Goal: Check status: Check status

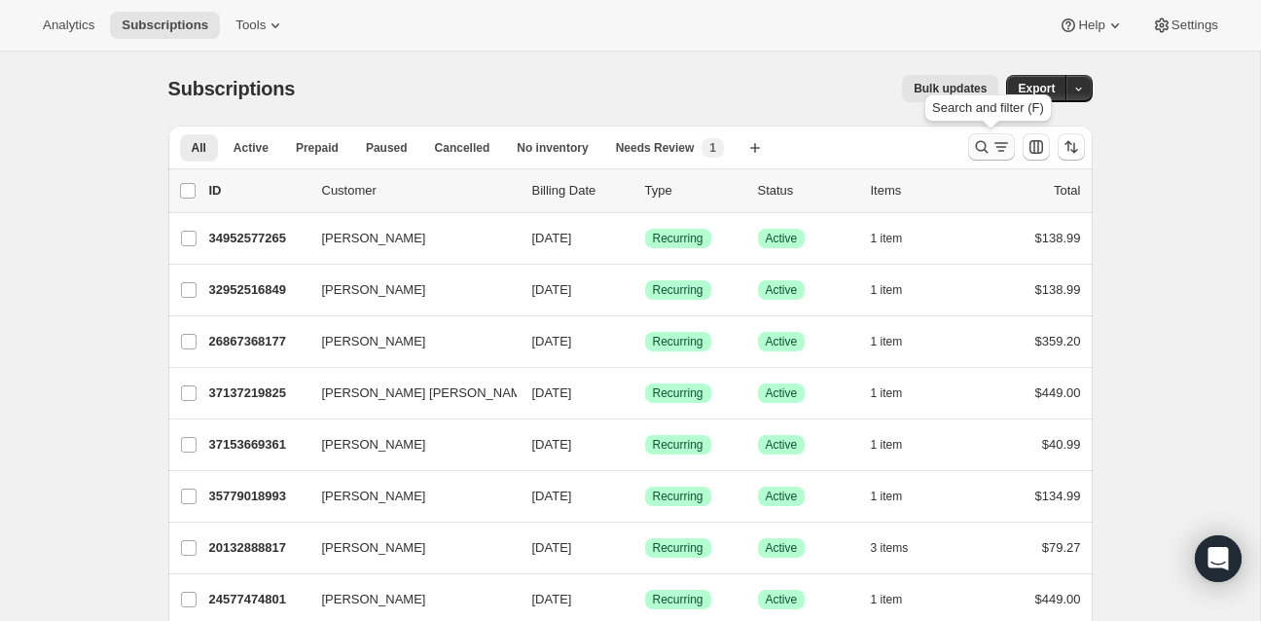
click at [981, 145] on icon "Search and filter results" at bounding box center [981, 146] width 19 height 19
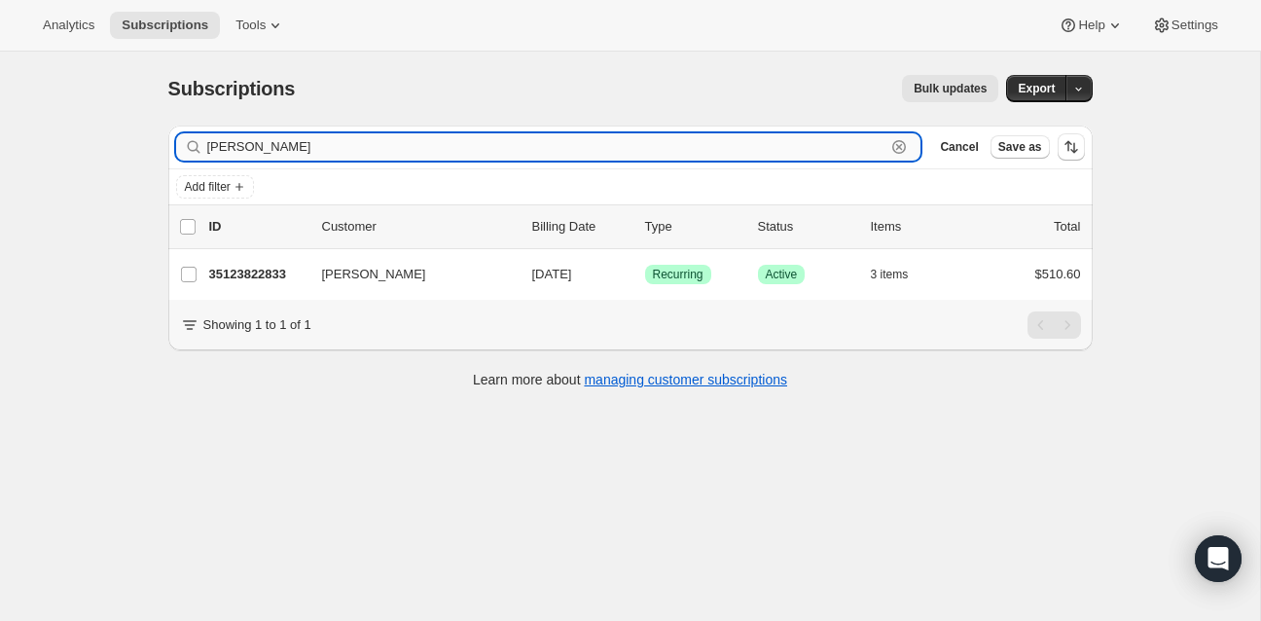
click at [253, 154] on input "[PERSON_NAME]" at bounding box center [546, 146] width 679 height 27
drag, startPoint x: 247, startPoint y: 147, endPoint x: 193, endPoint y: 144, distance: 54.6
click at [193, 144] on div "[PERSON_NAME] Clear" at bounding box center [549, 146] width 746 height 27
paste input "Davi"
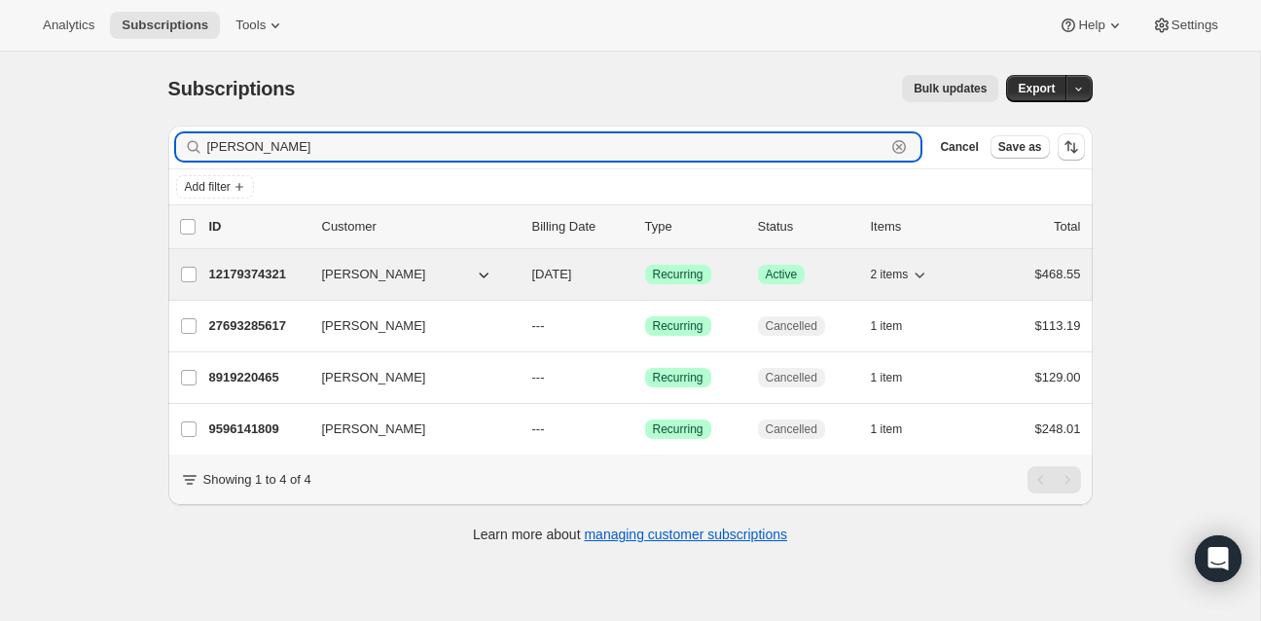
type input "[PERSON_NAME]"
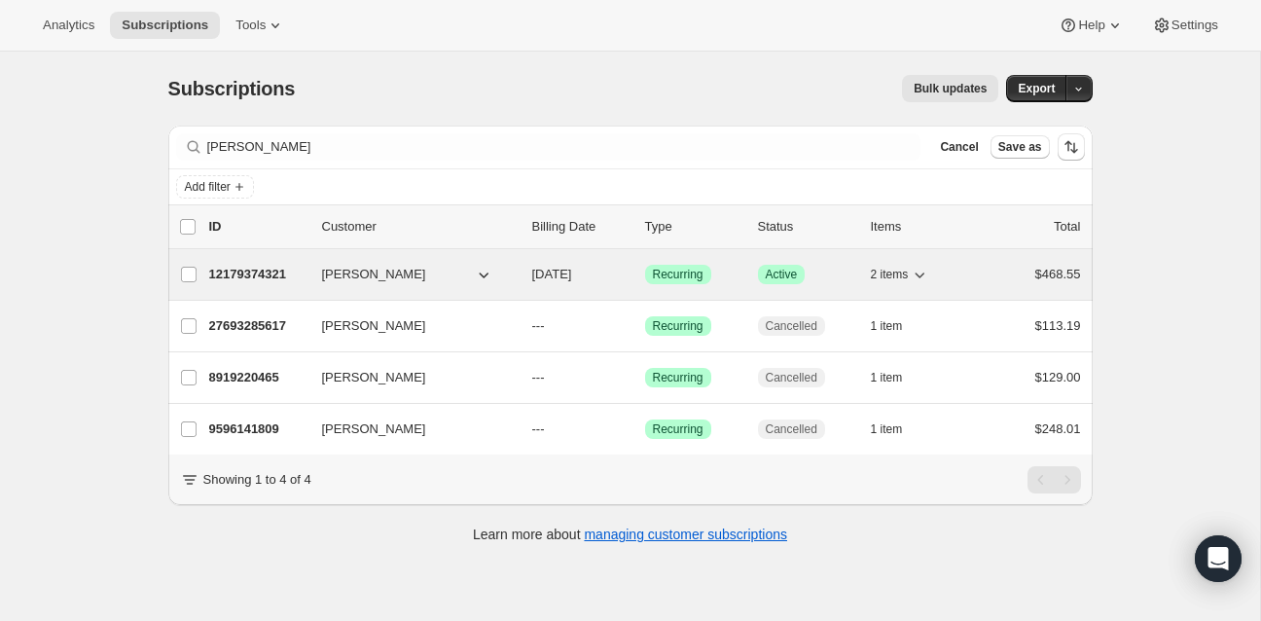
click at [255, 270] on p "12179374321" at bounding box center [257, 274] width 97 height 19
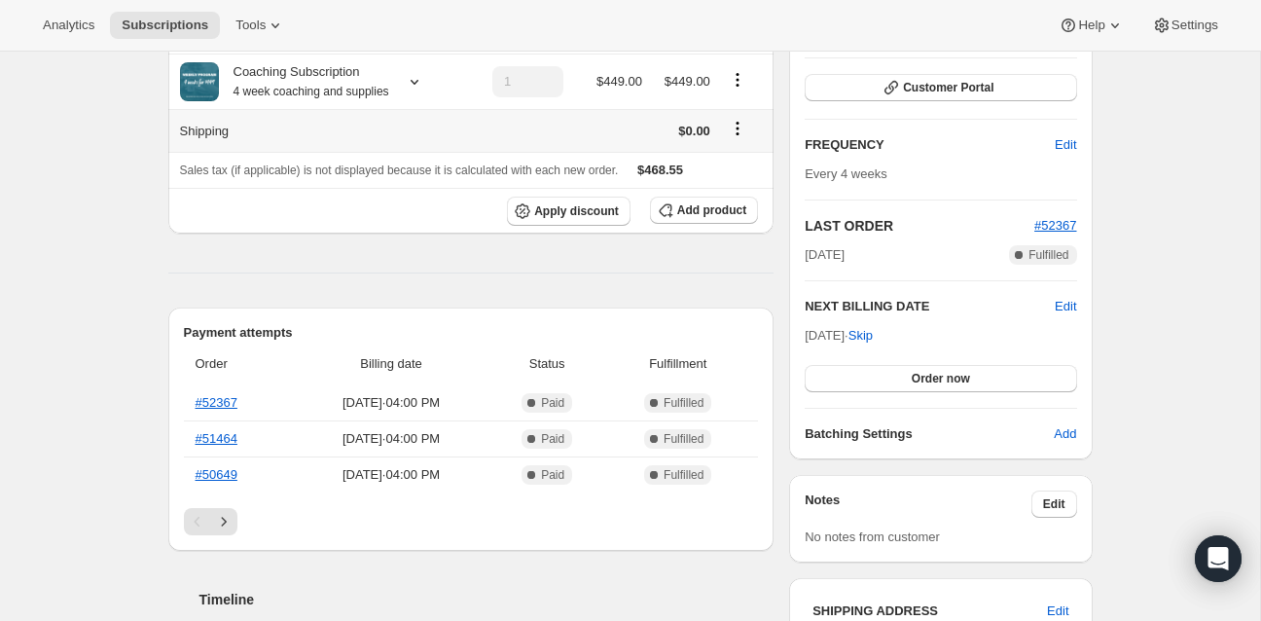
scroll to position [268, 0]
